Goal: Contribute content

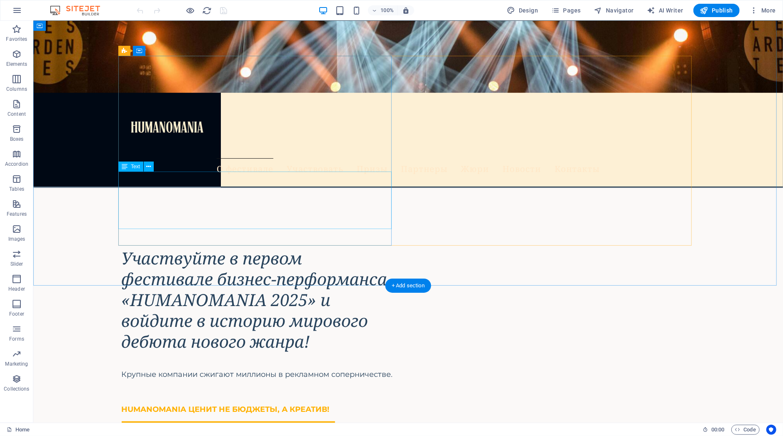
scroll to position [427, 0]
click at [361, 364] on div "Крупные компании сжигают миллионы в рекламном соперничестве. HUMANOMANIA ЦЕНИТ …" at bounding box center [257, 390] width 273 height 53
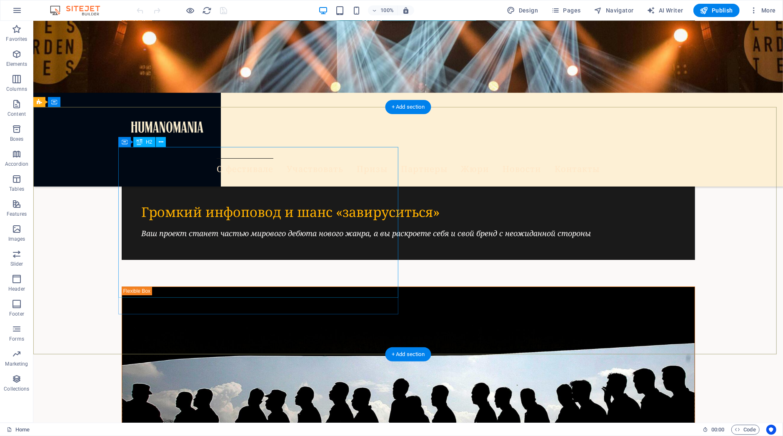
scroll to position [1967, 0]
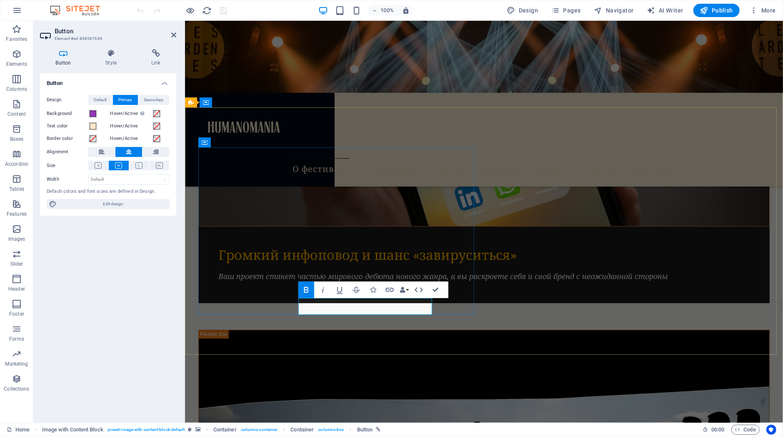
scroll to position [2023, 0]
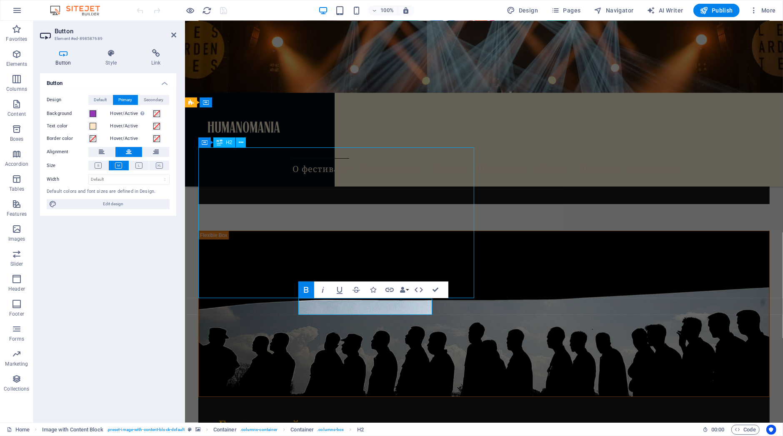
scroll to position [1967, 0]
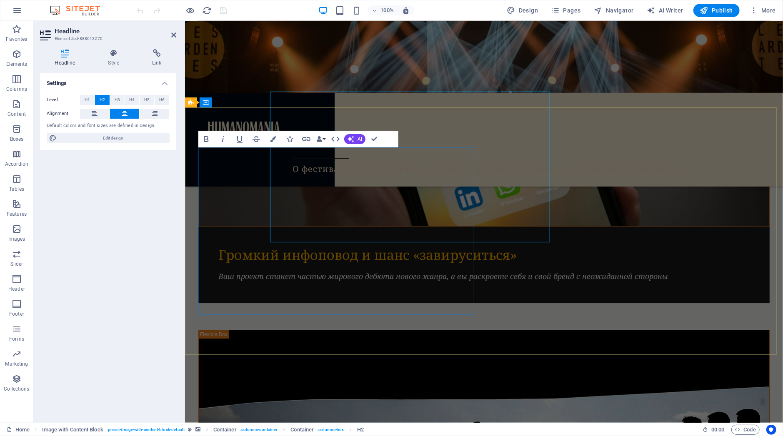
scroll to position [2023, 0]
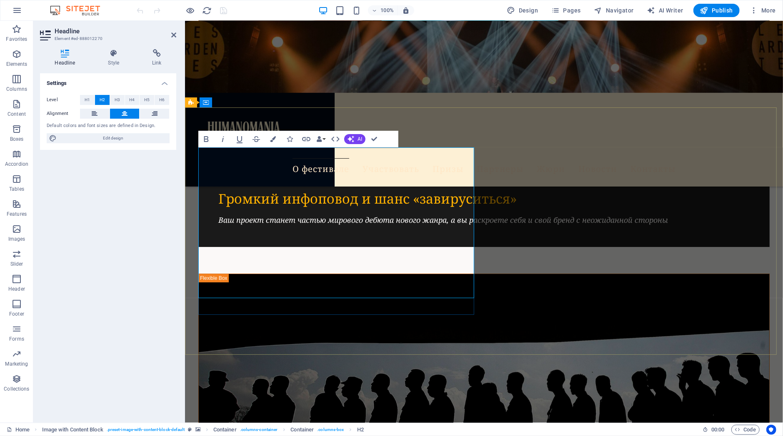
drag, startPoint x: 310, startPoint y: 303, endPoint x: 316, endPoint y: 305, distance: 6.1
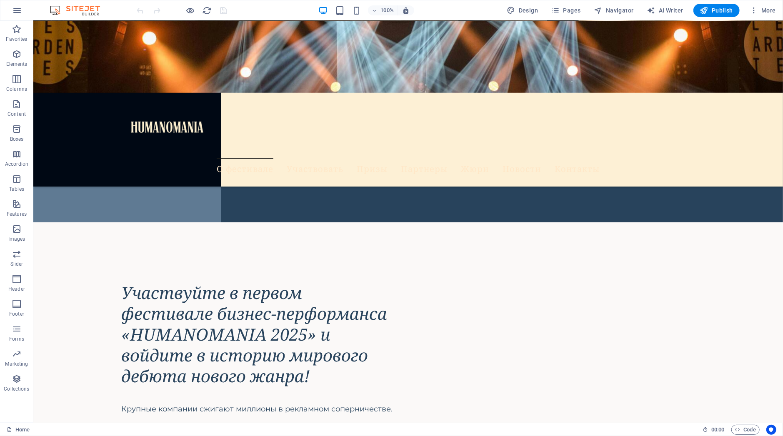
scroll to position [409, 0]
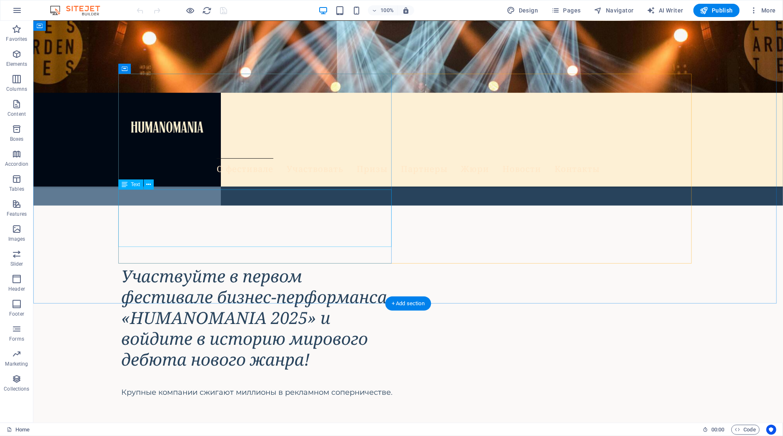
click at [345, 381] on div "Крупные компании сжигают миллионы в рекламном соперничестве. HUMANOMANIA ЦЕНИТ …" at bounding box center [257, 407] width 273 height 53
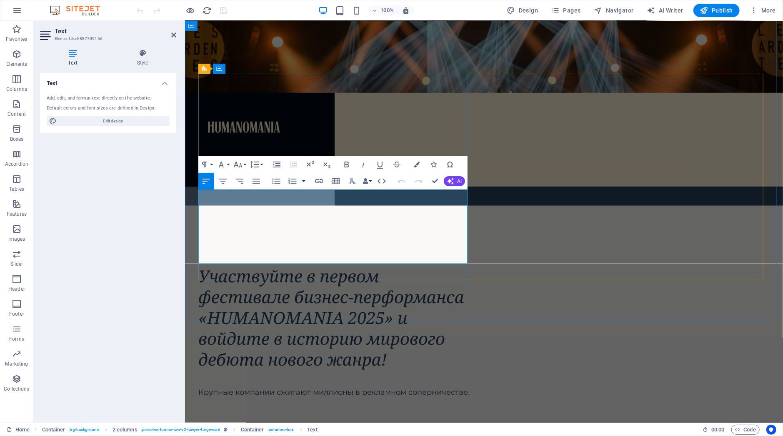
click at [366, 423] on span "HUMANOMANIA ЦЕНИТ НЕ БЮДЖЕТЫ, А КРЕАТИВ!" at bounding box center [302, 427] width 208 height 9
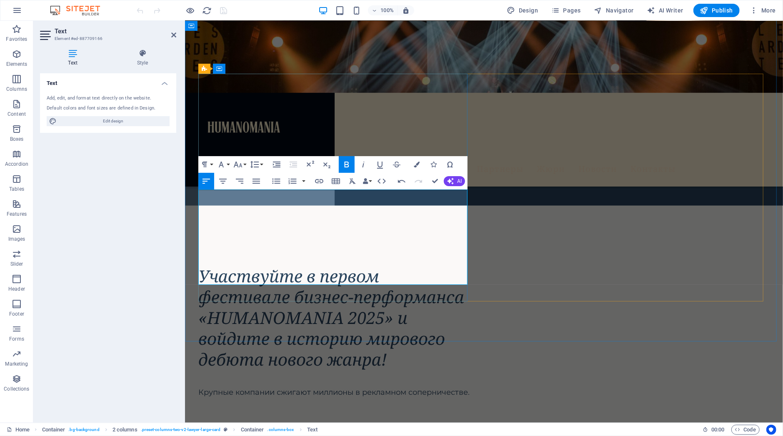
click at [238, 413] on h2 "HUMANOMANIA ЦЕНИТ НЕ БЮДЖЕТЫ, А ЧЕЛОВЕКА И ЕГО КРЕАТИВ!" at bounding box center [334, 434] width 273 height 43
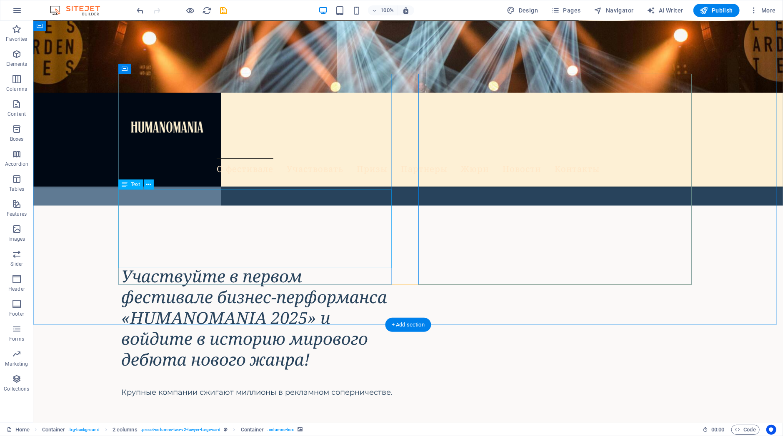
click at [323, 381] on div "Крупные компании сжигают миллионы в рекламном соперничестве. HUMANOMANIA ЦЕНИТ …" at bounding box center [257, 418] width 273 height 74
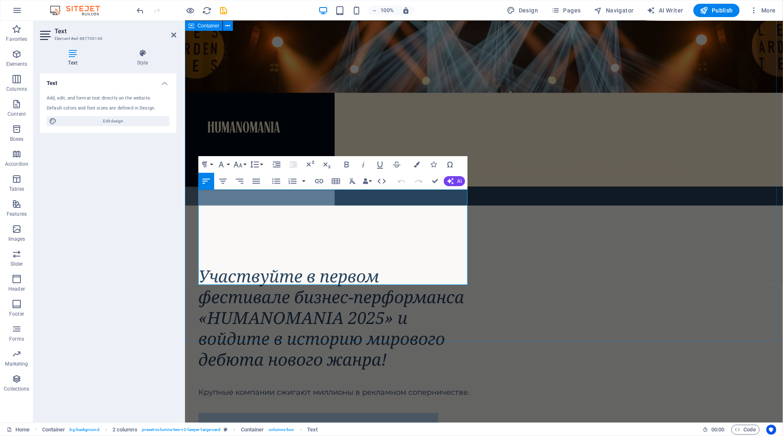
drag, startPoint x: 451, startPoint y: 274, endPoint x: 197, endPoint y: 254, distance: 255.1
click at [223, 183] on icon "button" at bounding box center [223, 181] width 10 height 10
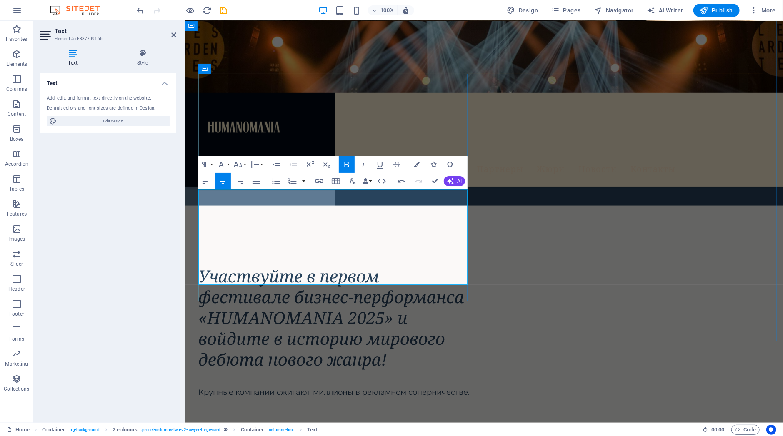
click at [375, 423] on span "HUMANOMANIA ЦЕНИТ НЕ БЮДЖЕТЫ, А ЧЕЛОВЕКА И ЕГО КРЕАТИВ! СЛОГАН ФЕСТИВАЛЯ: ЧЕЛОВ…" at bounding box center [334, 438] width 250 height 30
click at [374, 423] on span "HUMANOMANIA ЦЕНИТ НЕ БЮДЖЕТЫ, А ЧЕЛОВЕКА И ЕГО КРЕАТИВ! СЛОГАН ФЕСТИВАЛЯ: ЧЕЛОВ…" at bounding box center [334, 438] width 250 height 30
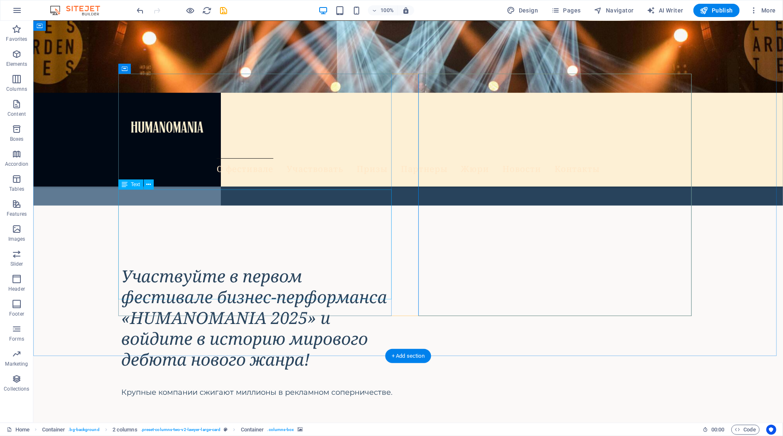
click at [267, 381] on div "Крупные компании сжигают миллионы в рекламном соперничестве. HUMANOMANIA ЦЕНИТ …" at bounding box center [257, 433] width 273 height 105
click at [274, 381] on div "Крупные компании сжигают миллионы в рекламном соперничестве. HUMANOMANIA ЦЕНИТ …" at bounding box center [257, 433] width 273 height 105
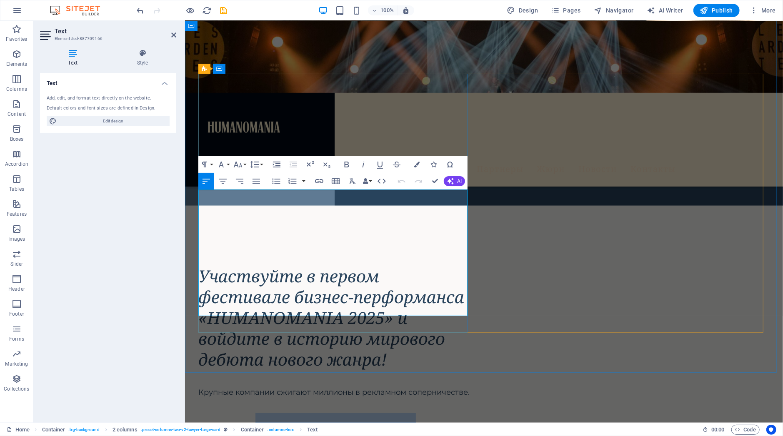
drag, startPoint x: 439, startPoint y: 302, endPoint x: 240, endPoint y: 255, distance: 203.7
click at [240, 381] on div "Крупные компании сжигают миллионы в рекламном соперничестве. HUMANOMANIA ЦЕНИТ …" at bounding box center [334, 433] width 273 height 105
click at [203, 183] on icon "button" at bounding box center [206, 181] width 10 height 10
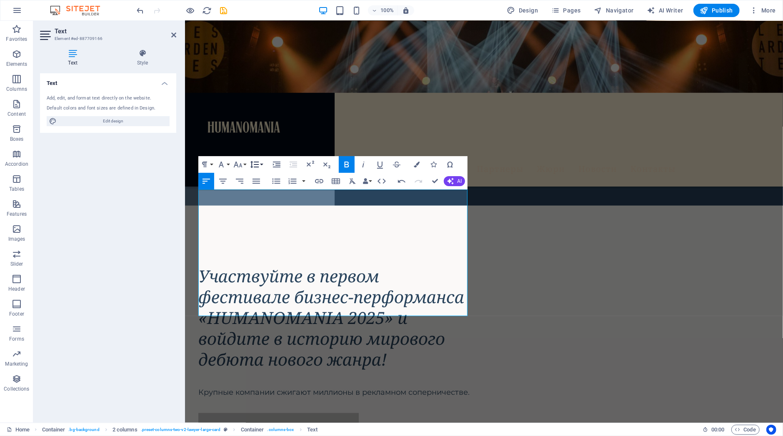
click at [261, 164] on button "Line Height" at bounding box center [256, 164] width 16 height 17
click at [265, 191] on link "Single" at bounding box center [266, 193] width 37 height 13
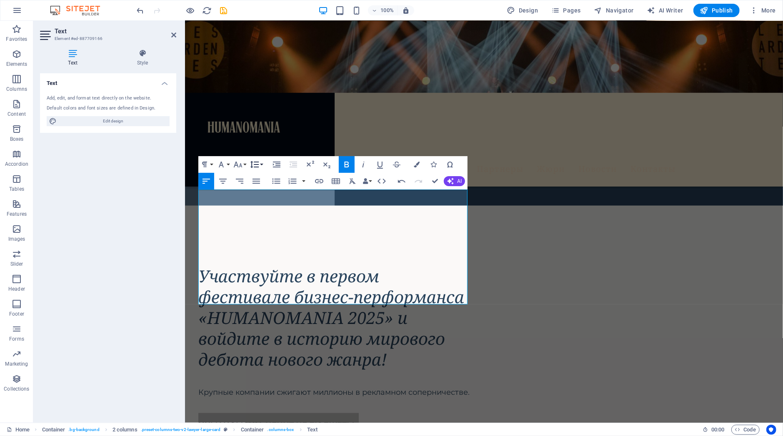
click at [259, 165] on icon "button" at bounding box center [255, 165] width 10 height 10
click at [267, 180] on link "Default" at bounding box center [266, 181] width 37 height 13
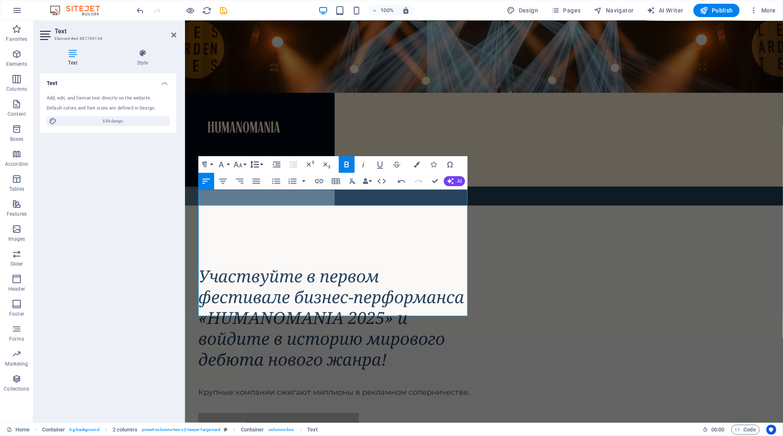
click at [261, 164] on button "Line Height" at bounding box center [256, 164] width 16 height 17
click at [264, 193] on link "Single" at bounding box center [266, 193] width 37 height 13
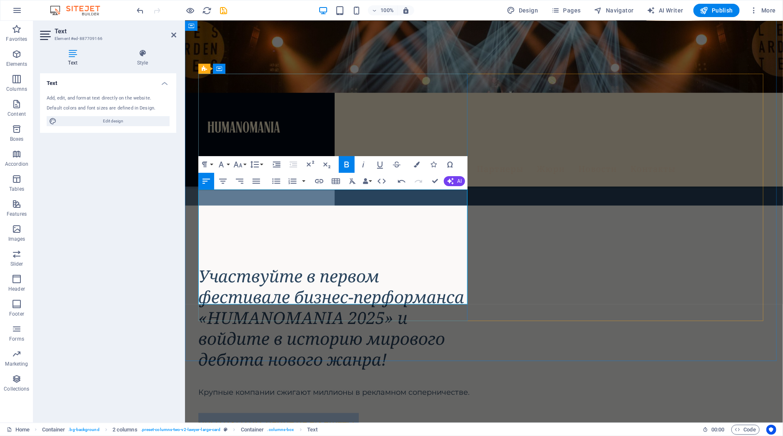
click at [409, 435] on h2 "А ЧЕЛОВЕКА И ЕГО КРЕАТИВ!" at bounding box center [334, 443] width 273 height 17
click at [421, 413] on h2 "HUMANOMANIA ЦЕНИТ НЕ БЮДЖЕТЫ," at bounding box center [334, 421] width 273 height 17
drag, startPoint x: 289, startPoint y: 293, endPoint x: 410, endPoint y: 292, distance: 121.3
click at [382, 165] on icon "button" at bounding box center [380, 165] width 6 height 7
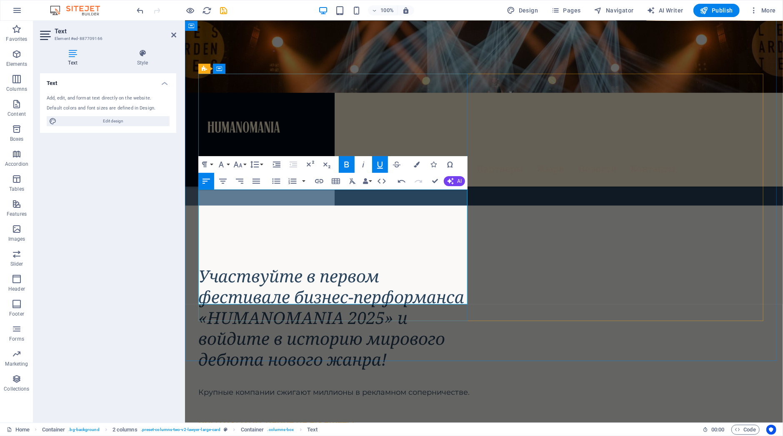
click at [424, 435] on h2 "А ЧЕЛОВЕКА И ЕГО КРЕАТИВ!" at bounding box center [334, 443] width 273 height 17
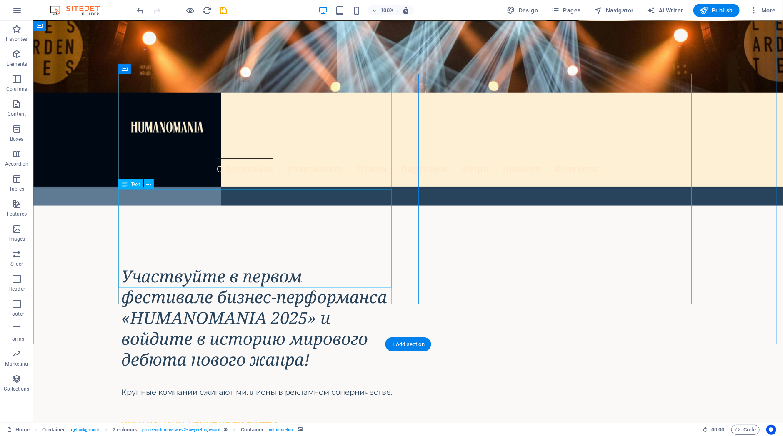
click at [315, 381] on div "Крупные компании сжигают миллионы в рекламном соперничестве. HUMANOMANIA ЦЕНИТ …" at bounding box center [257, 427] width 273 height 93
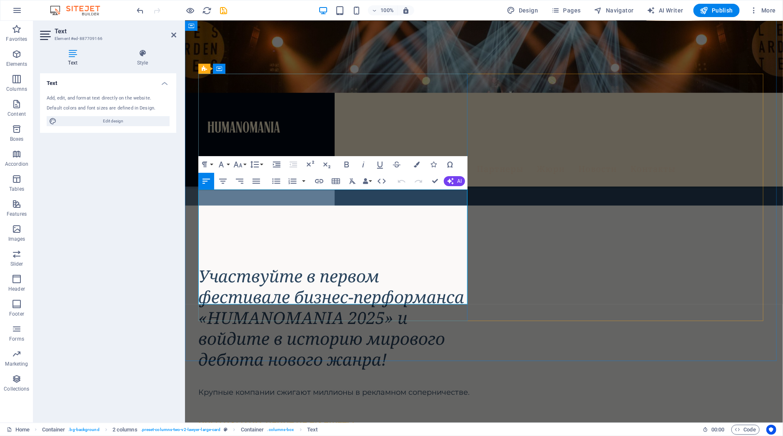
drag, startPoint x: 289, startPoint y: 294, endPoint x: 409, endPoint y: 293, distance: 120.0
click at [418, 162] on icon "button" at bounding box center [417, 165] width 6 height 6
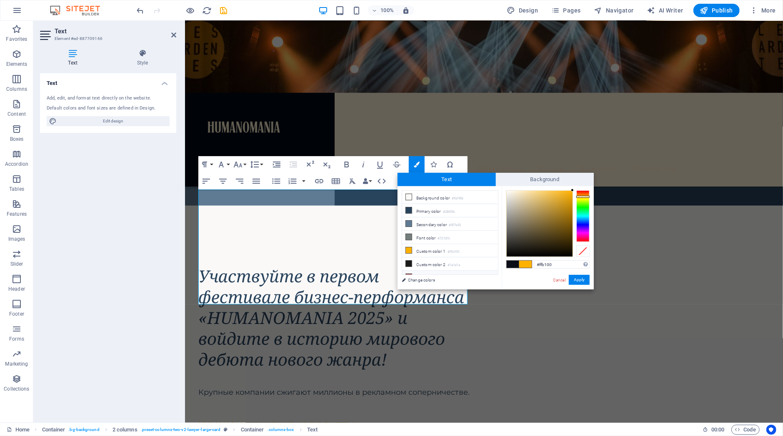
click at [413, 271] on li "Custom color 3 #8b0000" at bounding box center [450, 277] width 96 height 13
type input "#8b0000"
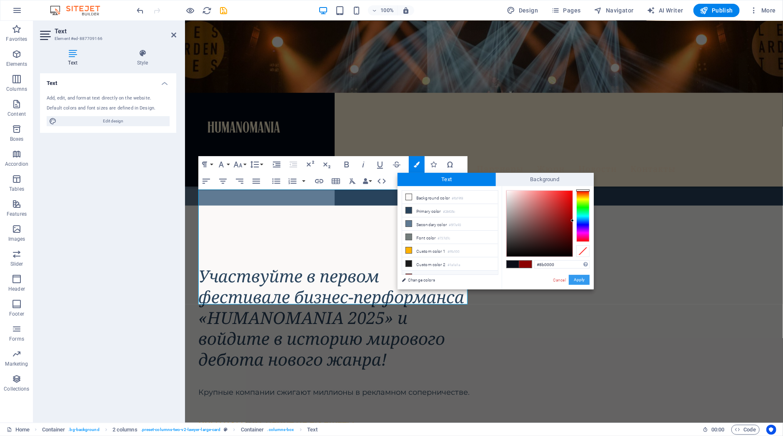
drag, startPoint x: 584, startPoint y: 278, endPoint x: 399, endPoint y: 258, distance: 186.2
click at [584, 278] on button "Apply" at bounding box center [579, 280] width 21 height 10
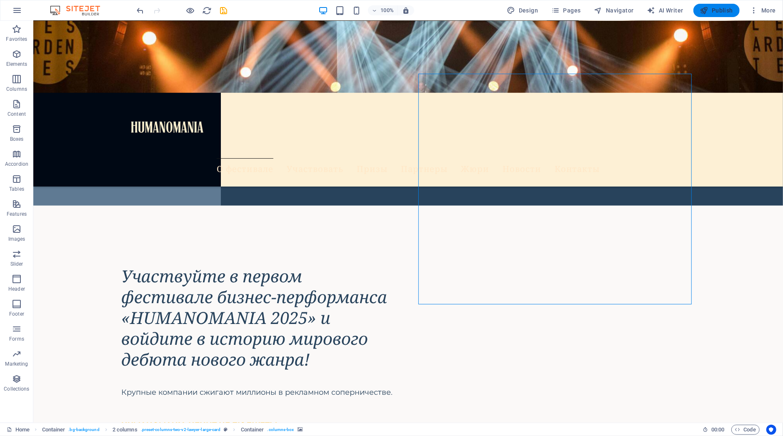
click at [717, 11] on span "Publish" at bounding box center [716, 10] width 33 height 8
